Goal: Use online tool/utility: Use online tool/utility

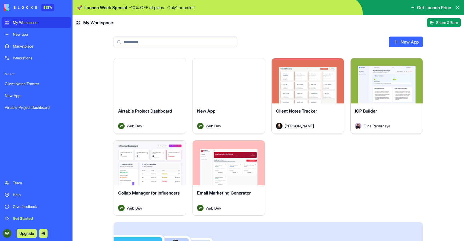
click at [26, 82] on div "Client Notes Tracker" at bounding box center [36, 83] width 63 height 5
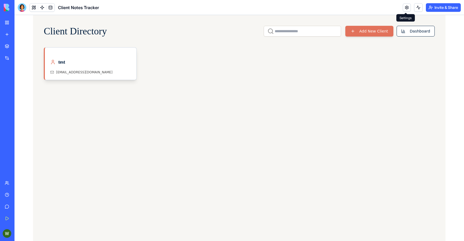
click at [406, 9] on link at bounding box center [407, 7] width 8 height 8
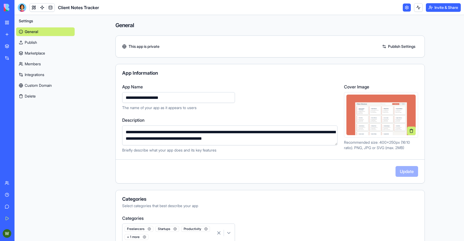
scroll to position [94, 0]
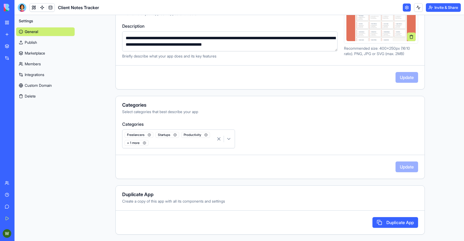
click at [36, 43] on link "Publish" at bounding box center [45, 42] width 59 height 9
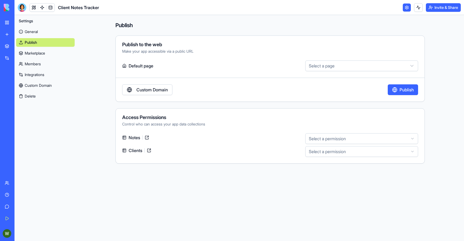
click at [37, 51] on link "Marketplace" at bounding box center [45, 53] width 59 height 9
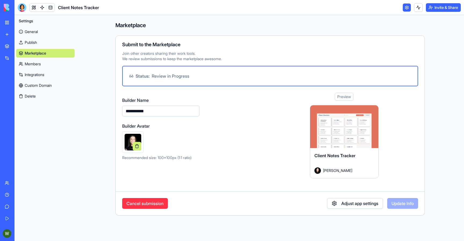
click at [37, 44] on link "Publish" at bounding box center [45, 42] width 59 height 9
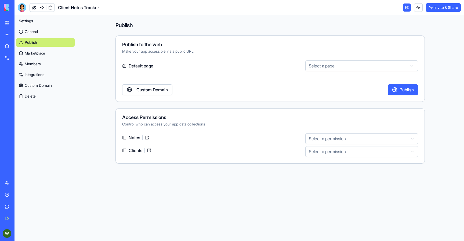
click at [37, 77] on link "Integrations" at bounding box center [45, 74] width 59 height 9
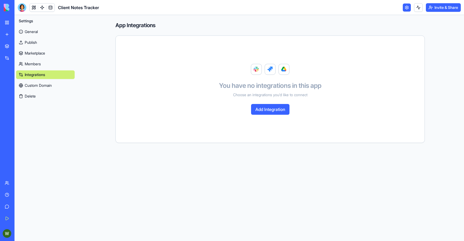
click at [37, 85] on link "Custom Domain" at bounding box center [45, 85] width 59 height 9
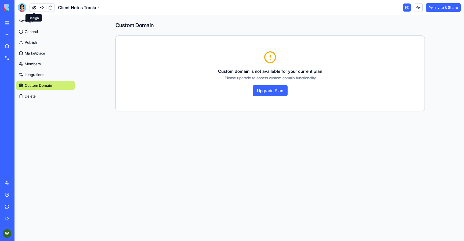
click at [37, 9] on link at bounding box center [34, 7] width 8 height 8
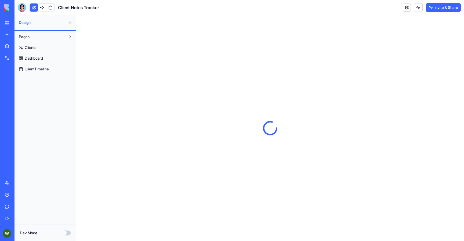
click at [43, 49] on link "Clients" at bounding box center [45, 47] width 58 height 9
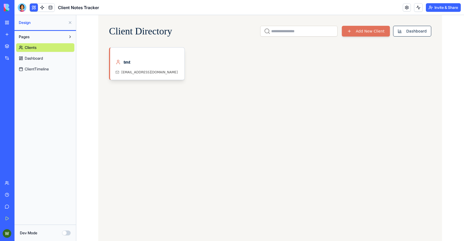
click at [48, 59] on link "Dashboard" at bounding box center [45, 58] width 58 height 9
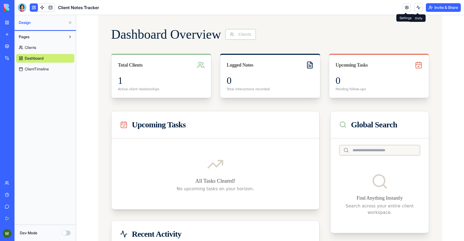
click at [408, 5] on link at bounding box center [407, 7] width 8 height 8
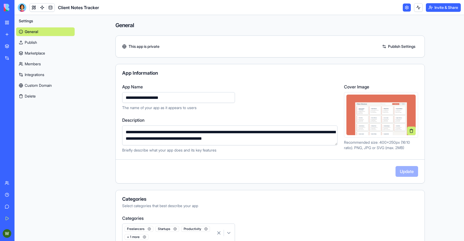
click at [42, 74] on link "Integrations" at bounding box center [45, 74] width 59 height 9
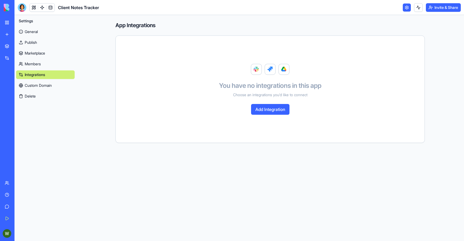
click at [42, 64] on link "Members" at bounding box center [45, 64] width 59 height 9
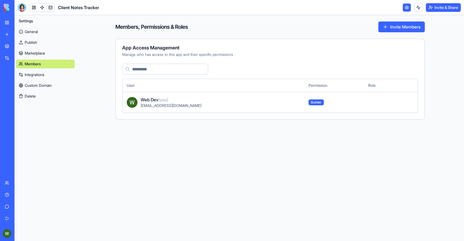
click at [43, 45] on link "Publish" at bounding box center [45, 42] width 59 height 9
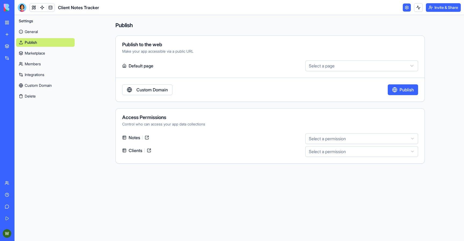
click at [45, 32] on link "General" at bounding box center [45, 31] width 59 height 9
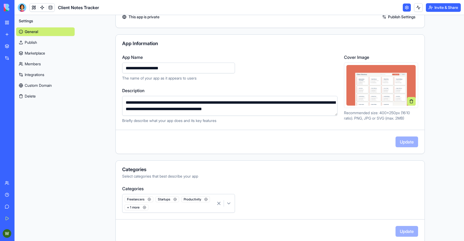
scroll to position [94, 0]
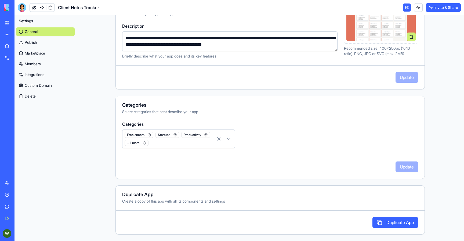
click at [33, 40] on link "Publish" at bounding box center [45, 42] width 59 height 9
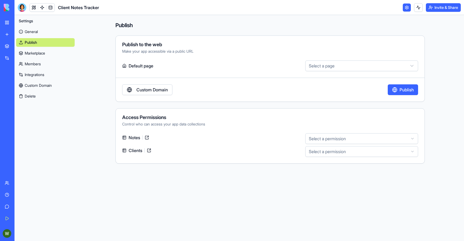
click at [251, 135] on div "Notes" at bounding box center [212, 137] width 181 height 9
click at [330, 135] on html "**********" at bounding box center [232, 120] width 464 height 241
click at [341, 136] on html "**********" at bounding box center [232, 120] width 464 height 241
click at [330, 150] on html "**********" at bounding box center [232, 120] width 464 height 241
click at [190, 66] on html "**********" at bounding box center [232, 120] width 464 height 241
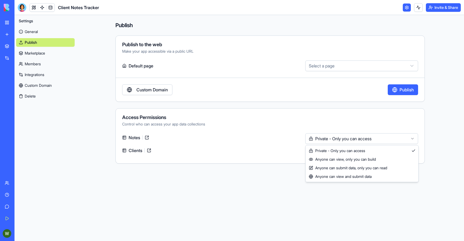
click at [333, 137] on html "**********" at bounding box center [232, 120] width 464 height 241
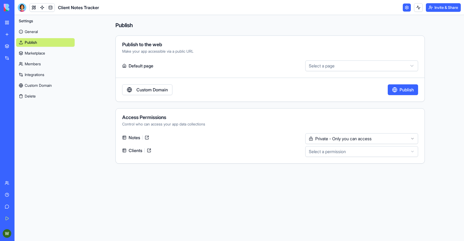
click at [3, 24] on link "My Workspace" at bounding box center [12, 22] width 21 height 11
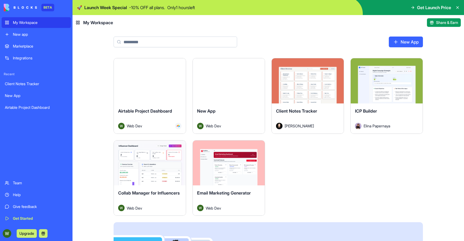
click at [20, 107] on div "Airtable Project Dashboard" at bounding box center [36, 107] width 63 height 5
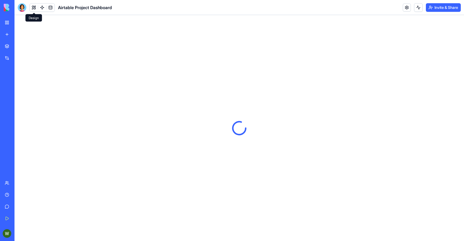
click at [34, 6] on button at bounding box center [34, 7] width 8 height 8
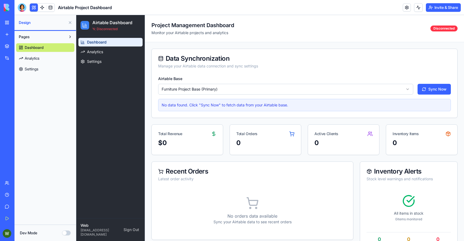
click at [69, 22] on button at bounding box center [70, 22] width 9 height 9
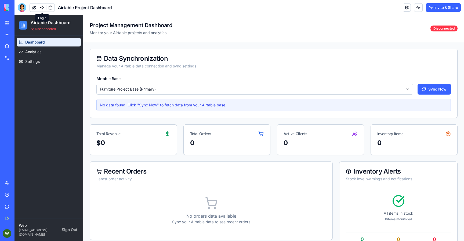
click at [41, 7] on link at bounding box center [42, 7] width 8 height 8
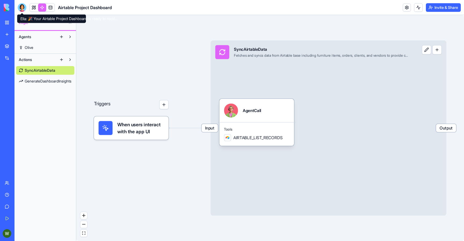
click at [20, 6] on div at bounding box center [22, 7] width 9 height 9
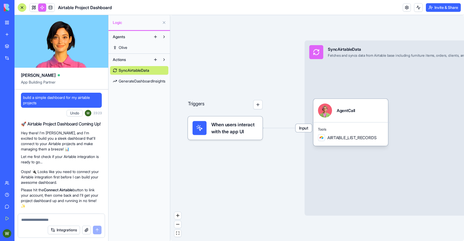
click at [52, 99] on span "build a simple dashboard for my airtable projects" at bounding box center [61, 100] width 77 height 11
click at [84, 99] on span "build a simple dashboard for my airtable projects" at bounding box center [61, 100] width 77 height 11
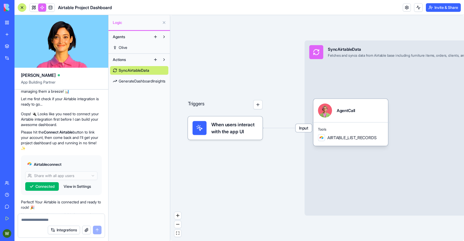
scroll to position [59, 0]
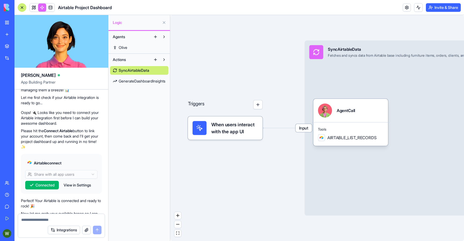
click at [41, 162] on span "Airtable connect" at bounding box center [48, 162] width 28 height 5
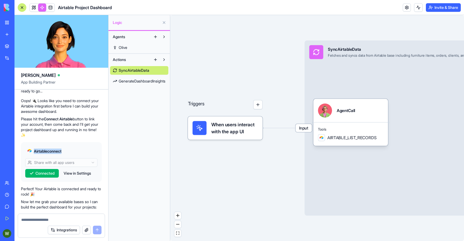
scroll to position [76, 0]
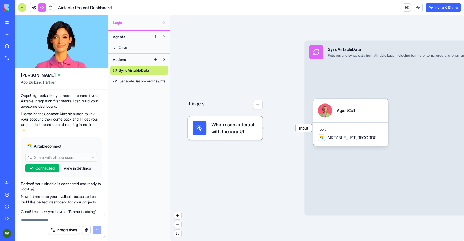
click at [17, 152] on div "build a simple dashboard for my airtable projects Undo 23:23 🚀 Airtable Project…" at bounding box center [62, 237] width 94 height 449
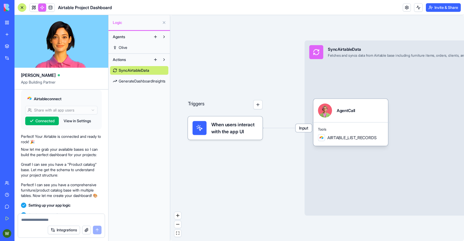
scroll to position [124, 0]
drag, startPoint x: 71, startPoint y: 170, endPoint x: 47, endPoint y: 174, distance: 24.3
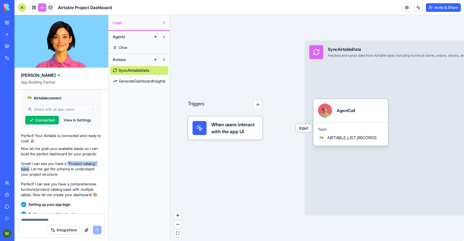
click at [47, 174] on p "Great! I can see you have a "Product catalog" base. Let me get the schema to un…" at bounding box center [61, 169] width 81 height 16
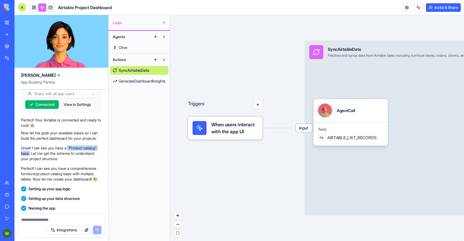
scroll to position [141, 0]
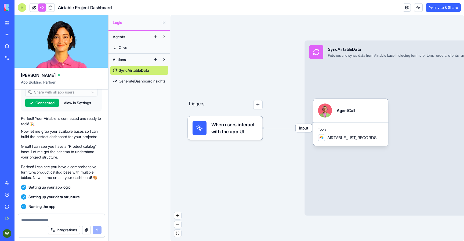
click at [71, 157] on p "Great! I can see you have a "Product catalog" base. Let me get the schema to un…" at bounding box center [61, 152] width 81 height 16
drag, startPoint x: 48, startPoint y: 157, endPoint x: 84, endPoint y: 162, distance: 36.6
click at [84, 160] on p "Great! I can see you have a "Product catalog" base. Let me get the schema to un…" at bounding box center [61, 152] width 81 height 16
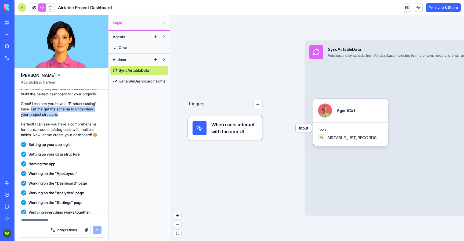
scroll to position [206, 0]
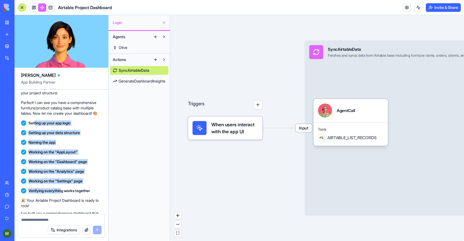
drag, startPoint x: 34, startPoint y: 129, endPoint x: 62, endPoint y: 196, distance: 72.1
click at [62, 196] on div "build a simple dashboard for my airtable projects Undo 23:23 🚀 Airtable Project…" at bounding box center [62, 108] width 94 height 449
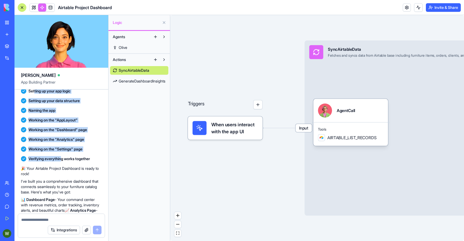
scroll to position [238, 0]
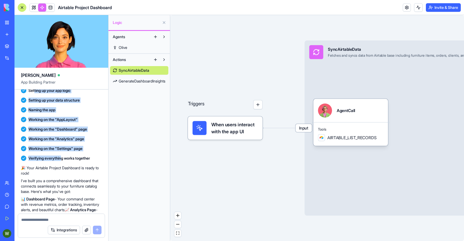
click at [65, 140] on div "Working on the "Analytics" page" at bounding box center [61, 139] width 81 height 10
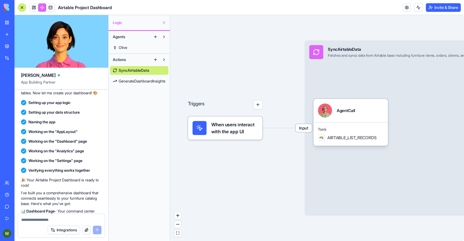
scroll to position [233, 0]
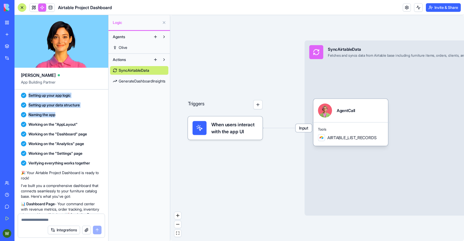
drag, startPoint x: 59, startPoint y: 119, endPoint x: 25, endPoint y: 95, distance: 41.7
click at [25, 95] on div "build a simple dashboard for my airtable projects Undo 23:23 🚀 Airtable Project…" at bounding box center [62, 80] width 94 height 449
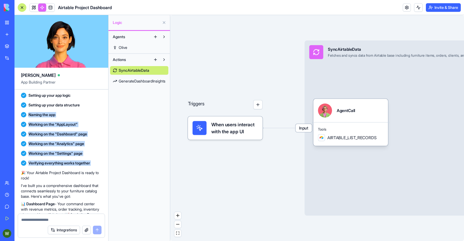
drag, startPoint x: 25, startPoint y: 121, endPoint x: 85, endPoint y: 174, distance: 79.6
click at [85, 174] on div "build a simple dashboard for my airtable projects Undo 23:23 🚀 Airtable Project…" at bounding box center [62, 80] width 94 height 449
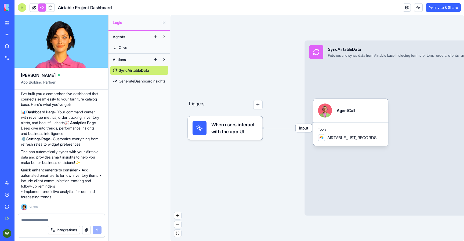
scroll to position [336, 0]
click at [48, 145] on p "📊 Dashboard Page - Your command center with revenue metrics, order tracking, in…" at bounding box center [61, 128] width 81 height 38
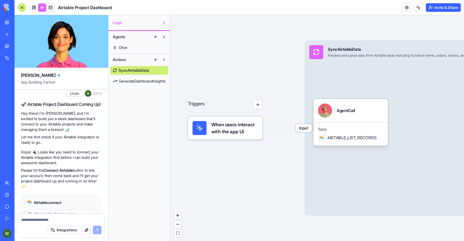
scroll to position [0, 0]
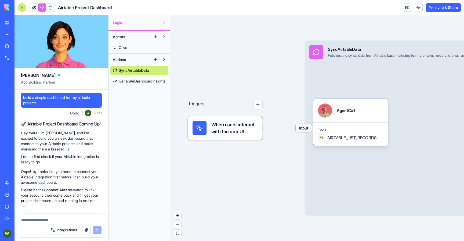
click at [63, 98] on span "build a simple dashboard for my airtable projects" at bounding box center [61, 100] width 77 height 11
click at [64, 101] on span "build a simple dashboard for my airtable projects" at bounding box center [61, 100] width 77 height 11
click at [80, 97] on span "build a simple dashboard for my airtable projects" at bounding box center [61, 100] width 77 height 11
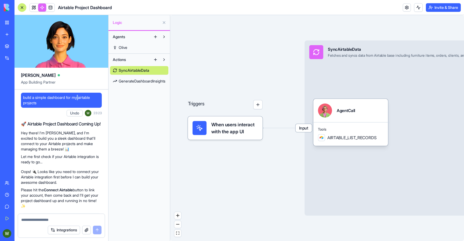
click at [80, 97] on span "build a simple dashboard for my airtable projects" at bounding box center [61, 100] width 77 height 11
click at [72, 103] on span "build a simple dashboard for my airtable projects" at bounding box center [61, 100] width 77 height 11
click at [81, 98] on span "build a simple dashboard for my airtable projects" at bounding box center [61, 100] width 77 height 11
click at [87, 99] on span "build a simple dashboard for my airtable projects" at bounding box center [61, 100] width 77 height 11
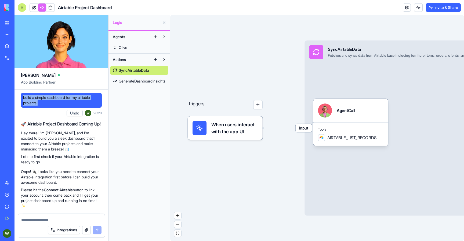
click at [87, 99] on span "build a simple dashboard for my airtable projects" at bounding box center [61, 100] width 77 height 11
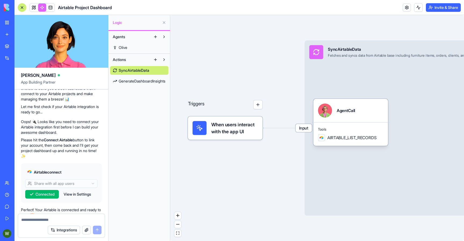
scroll to position [37, 0]
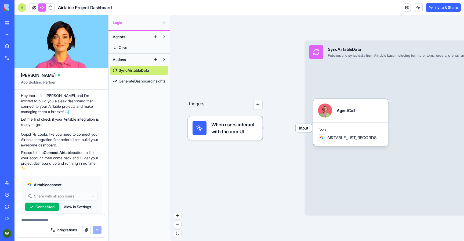
click at [63, 151] on strong "Connect Airtable" at bounding box center [58, 152] width 29 height 5
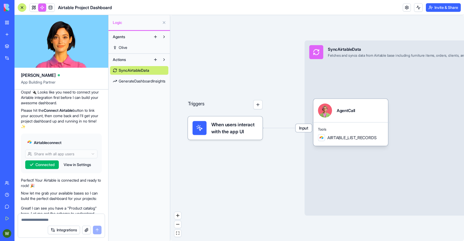
scroll to position [79, 0]
click at [72, 134] on div "Airtable connect Share with all app users Connected View in Settings" at bounding box center [61, 154] width 81 height 44
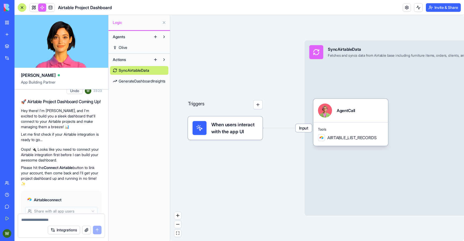
scroll to position [23, 0]
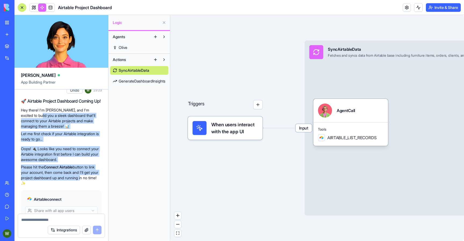
drag, startPoint x: 30, startPoint y: 114, endPoint x: 91, endPoint y: 178, distance: 88.4
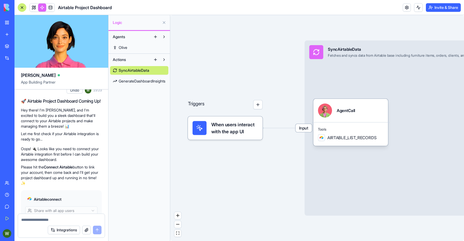
click at [84, 181] on p "Please hit the Connect Airtable button to link your account, then come back and…" at bounding box center [61, 174] width 81 height 21
drag, startPoint x: 71, startPoint y: 183, endPoint x: 24, endPoint y: 114, distance: 83.8
click at [349, 139] on span "AIRTABLE_LIST_RECORDS" at bounding box center [352, 138] width 49 height 6
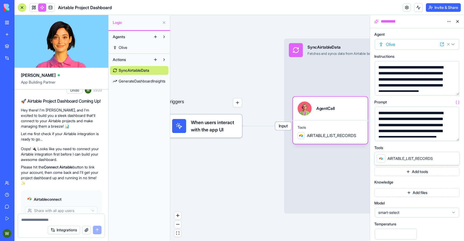
click at [383, 77] on div "**********" at bounding box center [412, 85] width 71 height 42
click at [394, 77] on div "**********" at bounding box center [412, 85] width 71 height 42
click at [393, 75] on div "**********" at bounding box center [412, 85] width 71 height 42
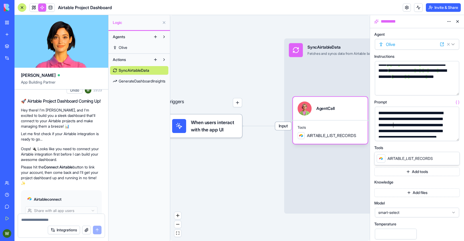
click at [393, 127] on div "**********" at bounding box center [412, 131] width 71 height 42
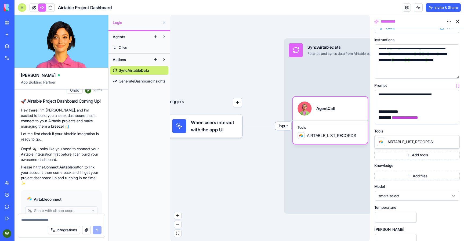
scroll to position [13, 0]
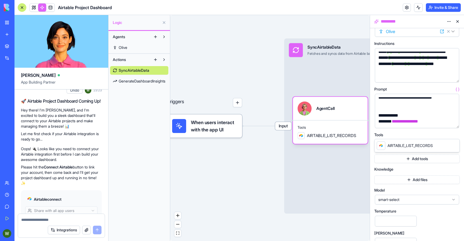
click at [400, 161] on button "Add tools" at bounding box center [417, 158] width 85 height 9
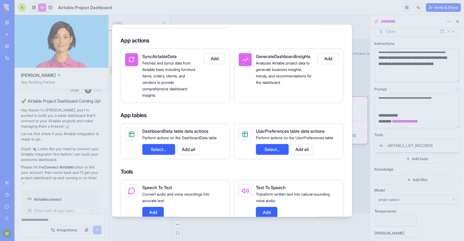
scroll to position [0, 0]
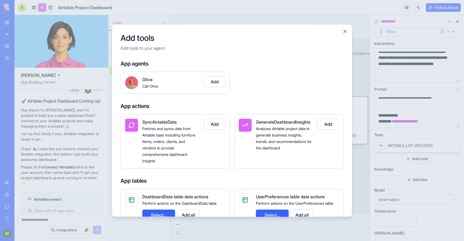
click at [358, 25] on div at bounding box center [232, 120] width 464 height 241
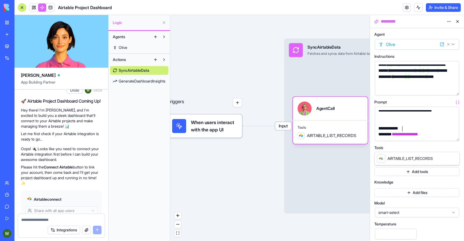
click at [407, 130] on div "**********" at bounding box center [412, 128] width 71 height 6
click at [430, 132] on div "**********" at bounding box center [412, 134] width 71 height 6
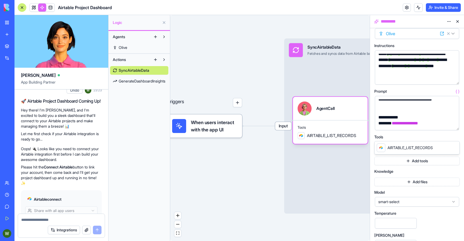
scroll to position [195, 0]
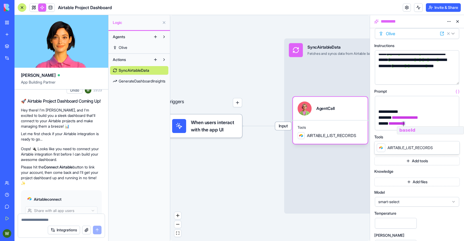
click at [384, 124] on div "***** * * ****** * *" at bounding box center [412, 124] width 71 height 6
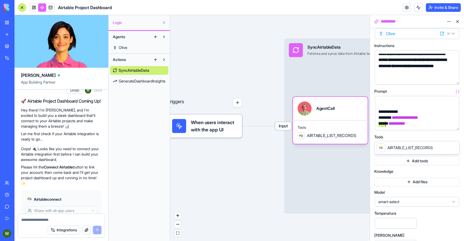
click at [384, 124] on div "**********" at bounding box center [412, 124] width 71 height 6
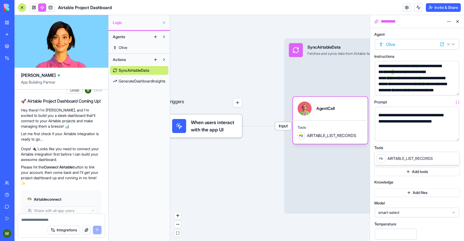
scroll to position [0, 0]
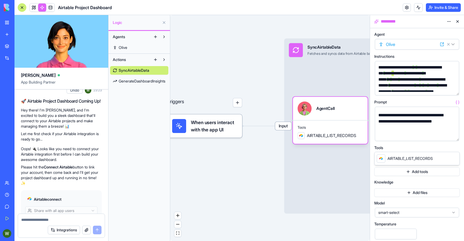
click at [30, 222] on textarea at bounding box center [61, 219] width 80 height 5
click at [408, 169] on button "Add tools" at bounding box center [417, 171] width 85 height 9
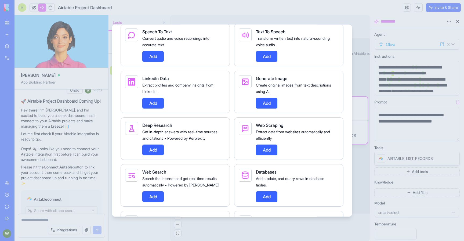
scroll to position [241, 0]
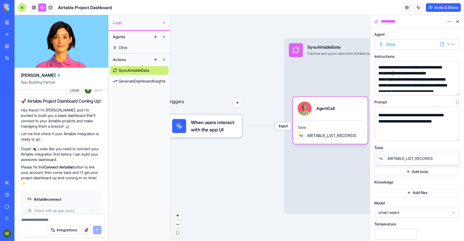
click at [400, 146] on div "Tools" at bounding box center [417, 148] width 85 height 4
click at [47, 219] on textarea at bounding box center [61, 219] width 80 height 5
type textarea "*"
click at [396, 170] on button "Add tools" at bounding box center [417, 171] width 85 height 9
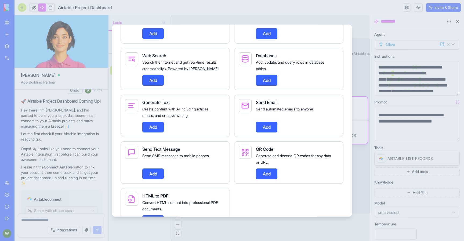
scroll to position [394, 0]
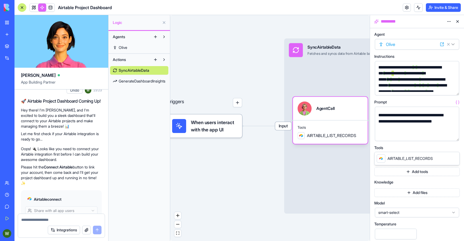
click at [258, 178] on div "Triggers When users interact with the app UI Input SyncAirtableData Fetches and…" at bounding box center [270, 128] width 200 height 226
